Goal: Transaction & Acquisition: Book appointment/travel/reservation

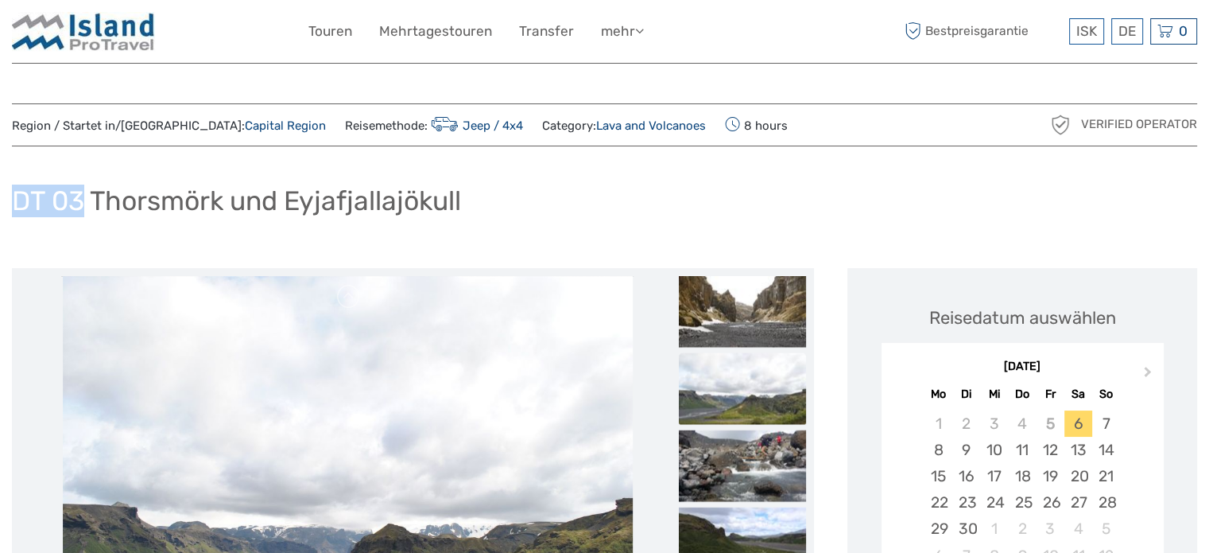
drag, startPoint x: 84, startPoint y: 204, endPoint x: 16, endPoint y: 201, distance: 68.4
click at [16, 201] on h1 "DT 03 Thorsmörk und Eyjafjallajökull" at bounding box center [236, 200] width 449 height 33
copy h1 "DT 03"
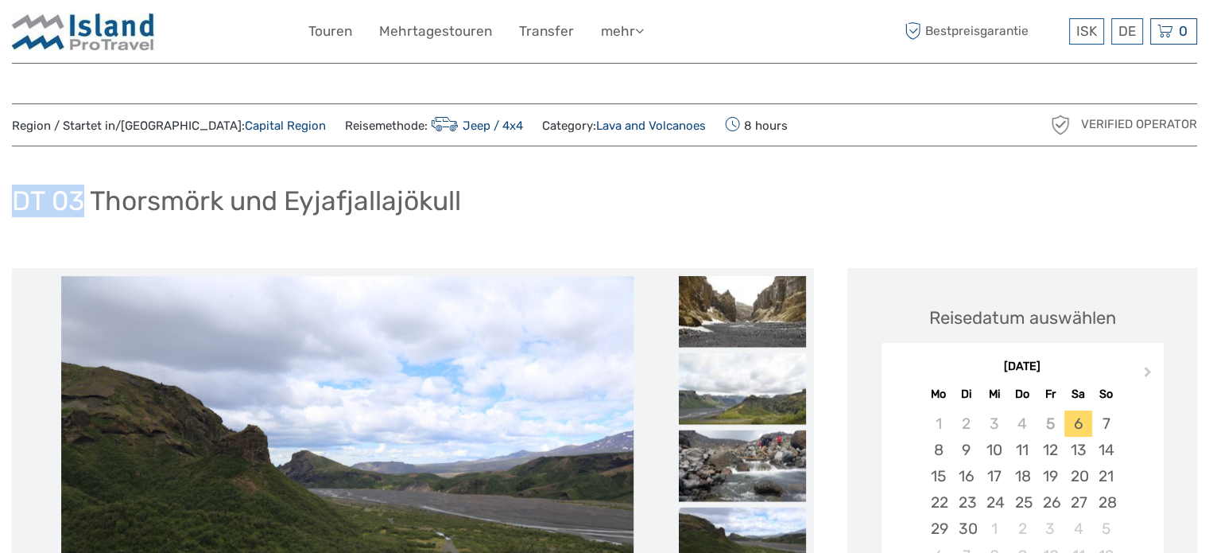
click at [83, 200] on h1 "DT 03 Thorsmörk und Eyjafjallajökull" at bounding box center [236, 200] width 449 height 33
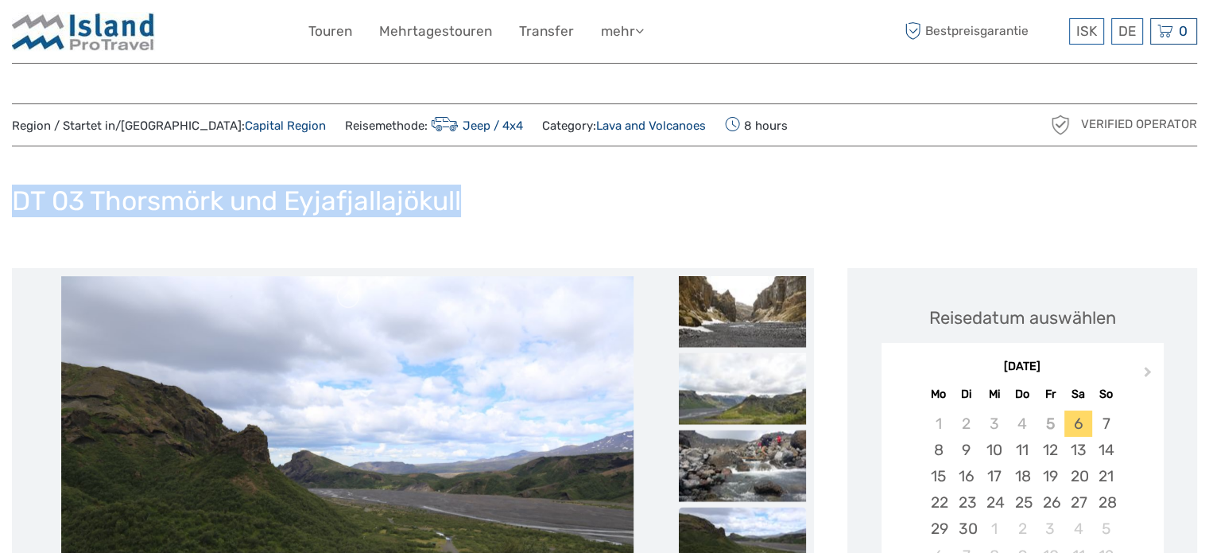
drag, startPoint x: 465, startPoint y: 205, endPoint x: 6, endPoint y: 208, distance: 459.5
copy h1 "DT 03 Thorsmörk und Eyjafjallajökull"
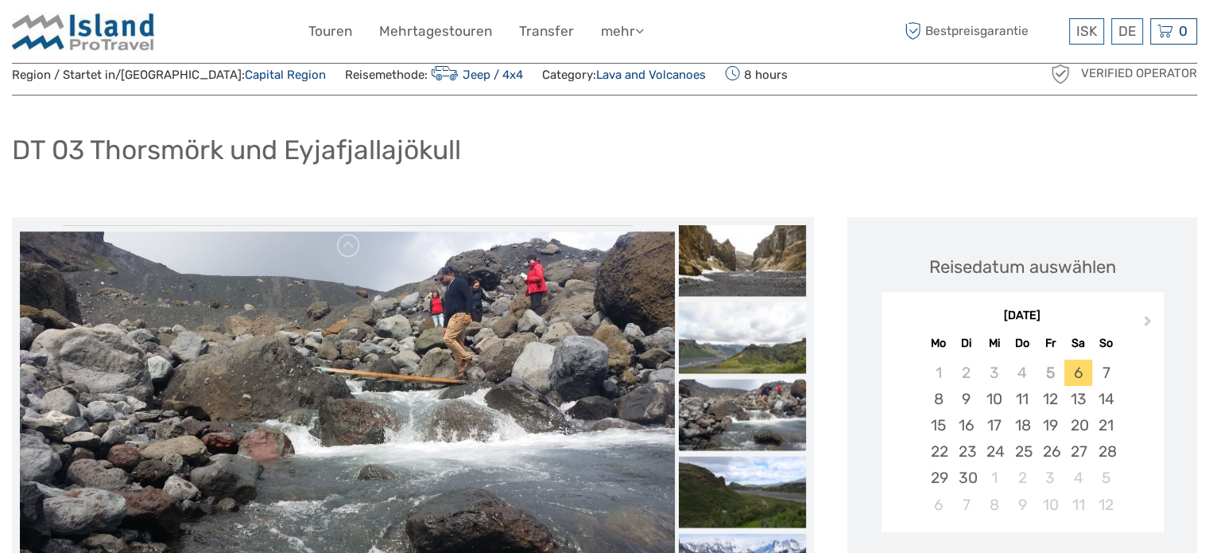
scroll to position [80, 0]
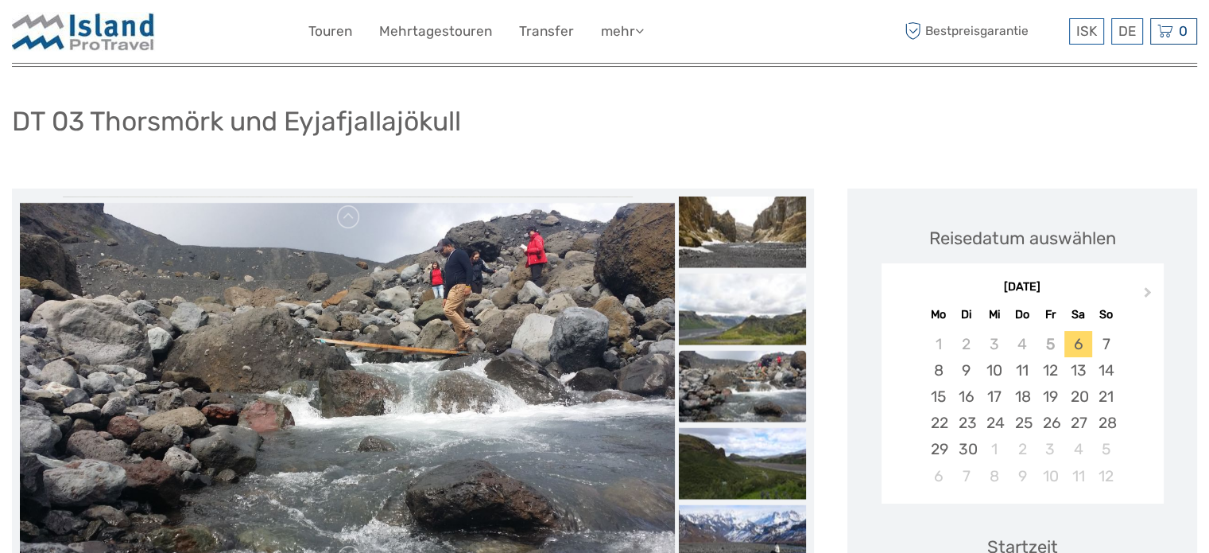
click at [1152, 110] on div "DT 03 Thorsmörk und Eyjafjallajökull" at bounding box center [604, 128] width 1185 height 58
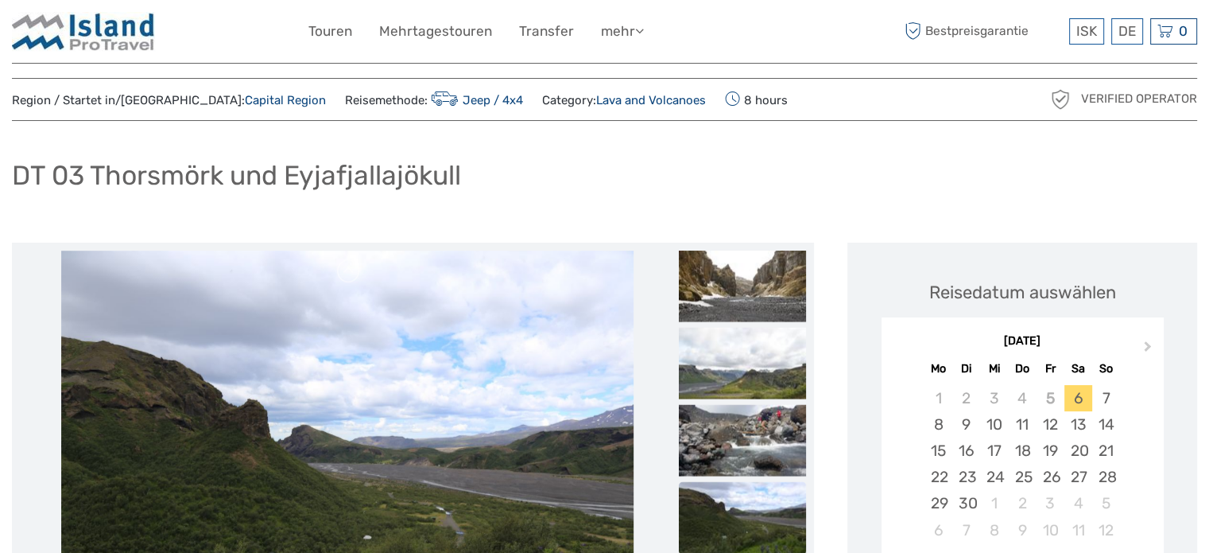
scroll to position [0, 0]
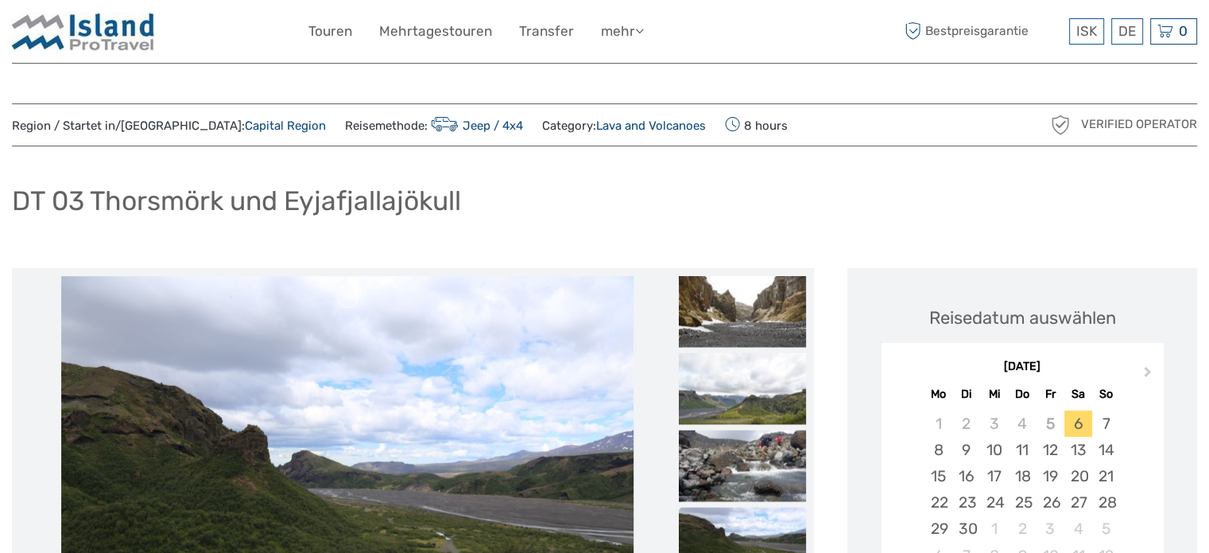
click at [793, 207] on div "DT 03 Thorsmörk und Eyjafjallajökull" at bounding box center [604, 207] width 1185 height 58
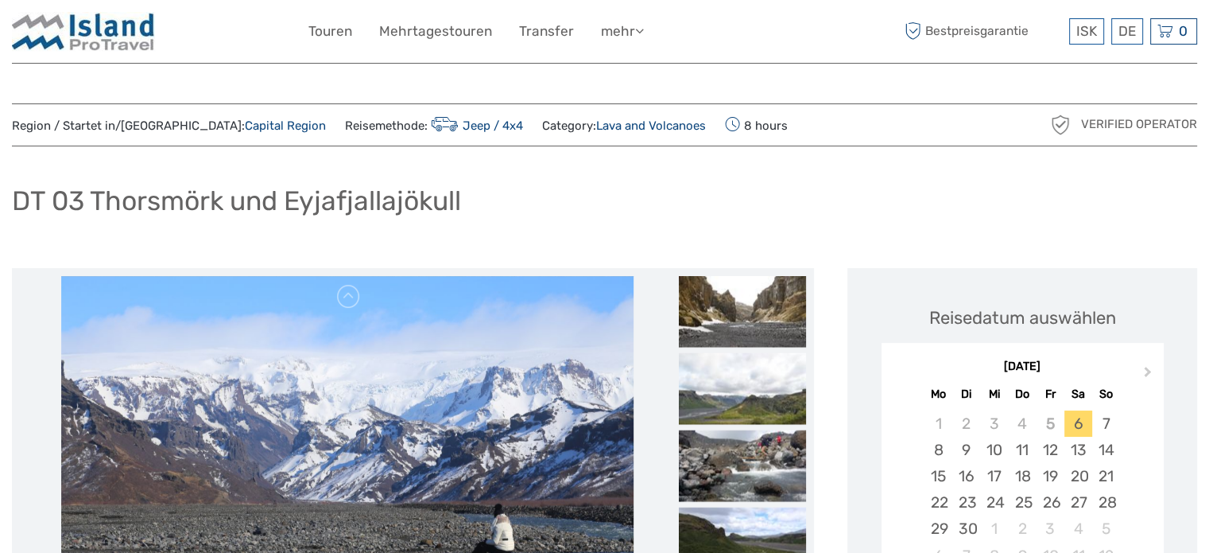
click at [811, 180] on div "DT 03 Thorsmörk und Eyjafjallajökull" at bounding box center [604, 207] width 1185 height 58
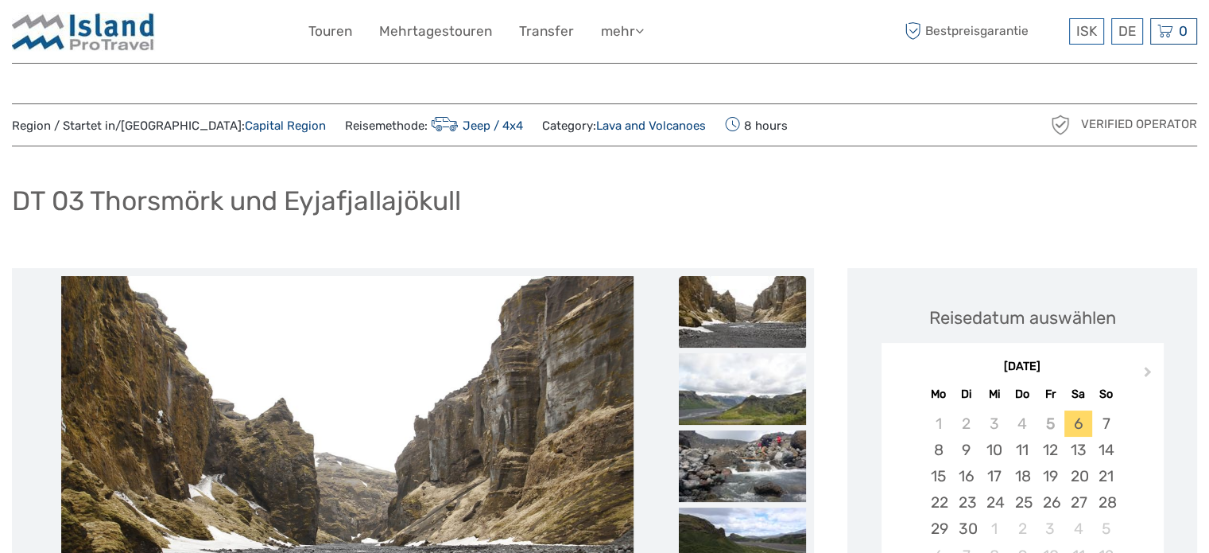
click at [617, 182] on div "DT 03 Thorsmörk und Eyjafjallajökull" at bounding box center [604, 207] width 1185 height 58
click at [642, 200] on div "DT 03 Thorsmörk und Eyjafjallajökull" at bounding box center [604, 207] width 1185 height 58
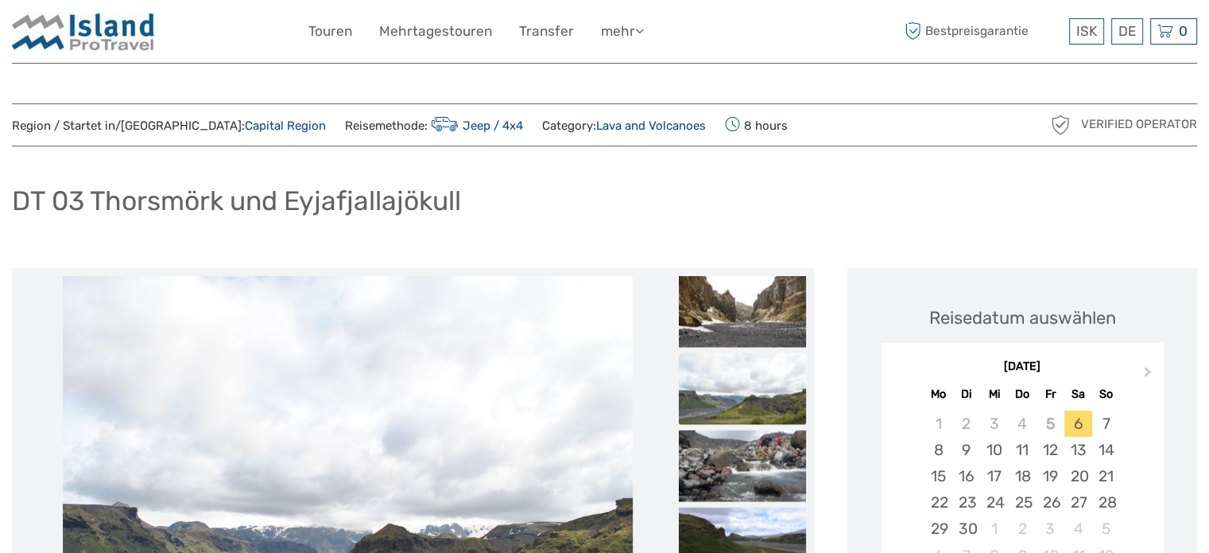
click at [920, 204] on div "DT 03 Thorsmörk und Eyjafjallajökull" at bounding box center [604, 207] width 1185 height 58
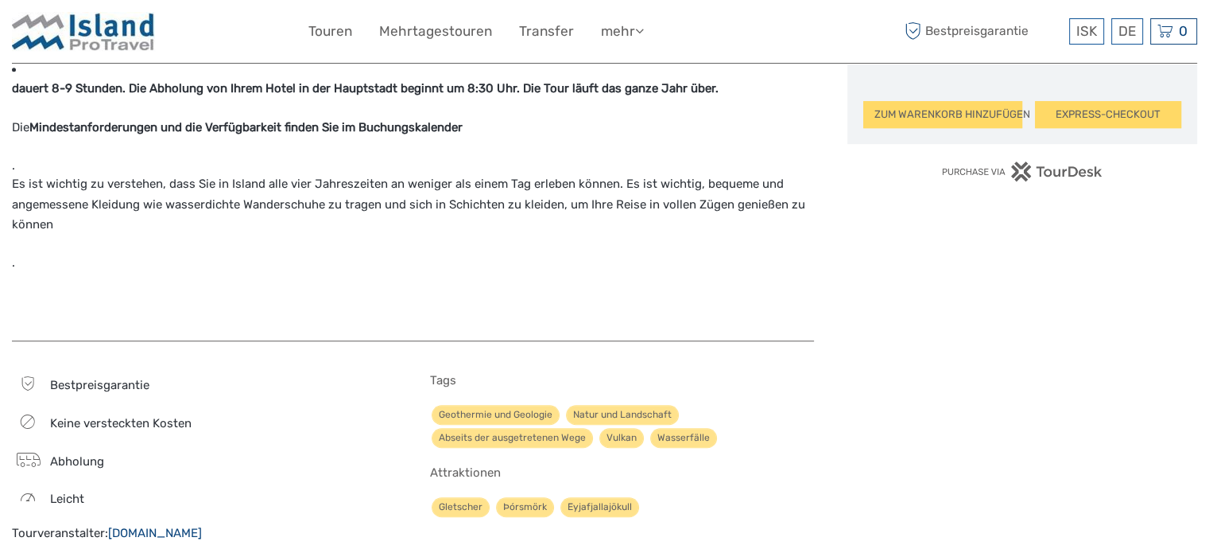
scroll to position [1034, 0]
